Goal: Task Accomplishment & Management: Use online tool/utility

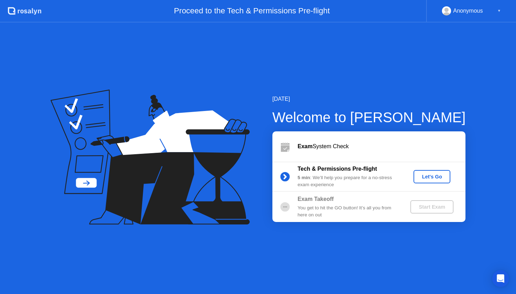
click at [322, 195] on div "Exam Takeoff" at bounding box center [348, 199] width 101 height 8
click at [436, 174] on div "Let's Go" at bounding box center [431, 177] width 31 height 6
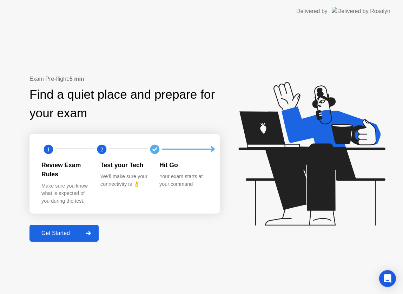
click at [54, 230] on div "Get Started" at bounding box center [56, 233] width 48 height 6
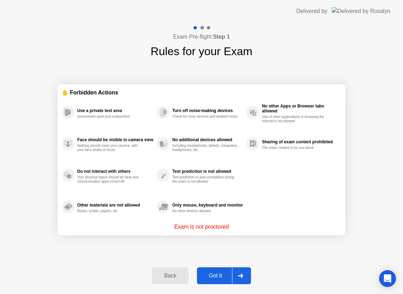
click at [212, 273] on div "Got it" at bounding box center [215, 275] width 33 height 6
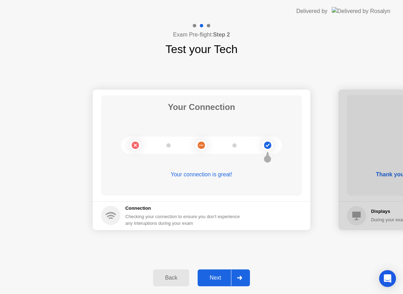
click at [212, 274] on div "Next" at bounding box center [215, 277] width 31 height 6
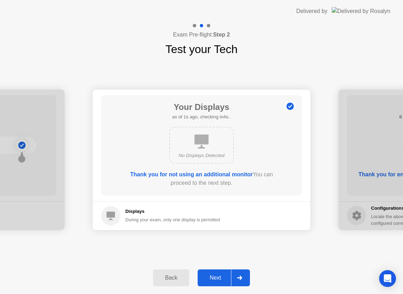
click at [212, 274] on div "Next" at bounding box center [215, 277] width 31 height 6
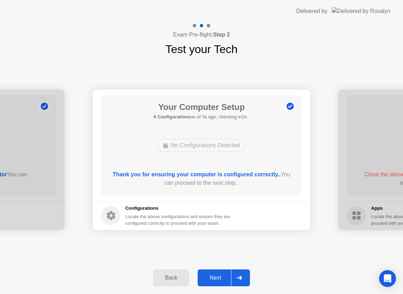
click at [212, 274] on div "Next" at bounding box center [215, 277] width 31 height 6
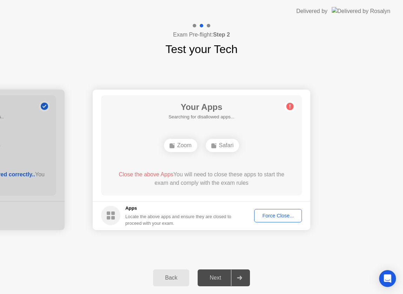
click at [281, 215] on div "Force Close..." at bounding box center [278, 216] width 43 height 6
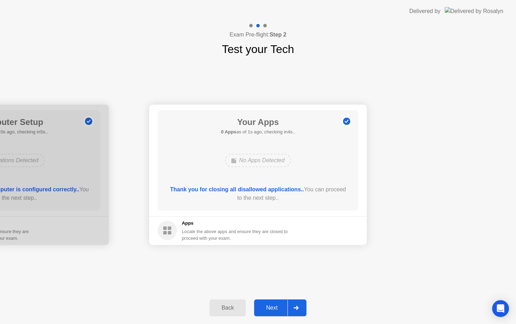
click at [278, 309] on div "Next" at bounding box center [271, 308] width 31 height 6
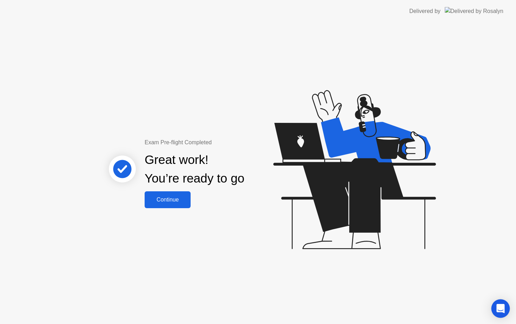
click at [499, 304] on div "Open Intercom Messenger" at bounding box center [500, 308] width 19 height 19
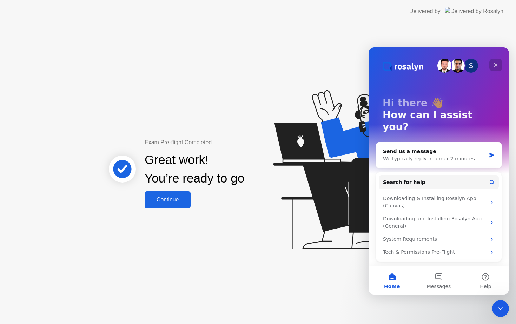
click at [496, 64] on icon "Close" at bounding box center [496, 65] width 6 height 6
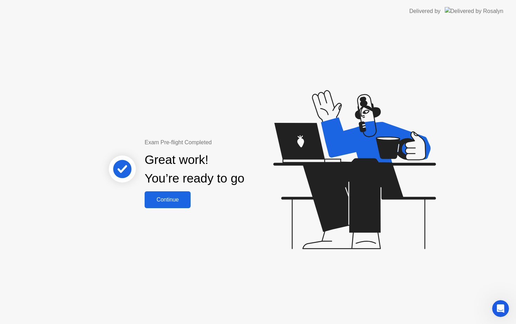
click at [170, 203] on div "Continue" at bounding box center [168, 200] width 42 height 6
